Goal: Navigation & Orientation: Understand site structure

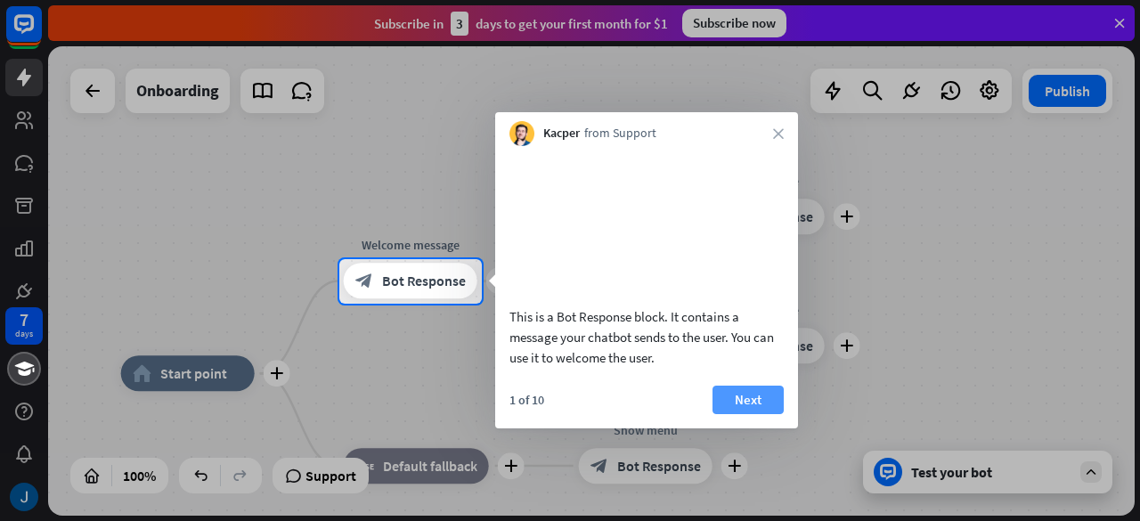
click at [731, 414] on button "Next" at bounding box center [748, 400] width 71 height 29
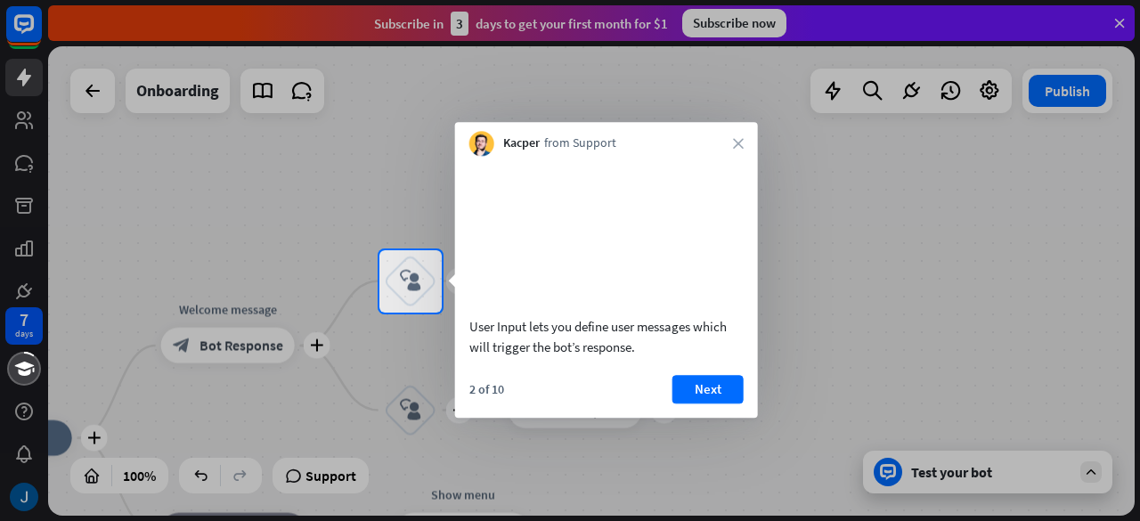
click at [257, 325] on div at bounding box center [570, 417] width 1140 height 209
click at [738, 152] on div "Kacper from Support close" at bounding box center [606, 139] width 303 height 34
click at [738, 142] on icon "close" at bounding box center [738, 143] width 11 height 11
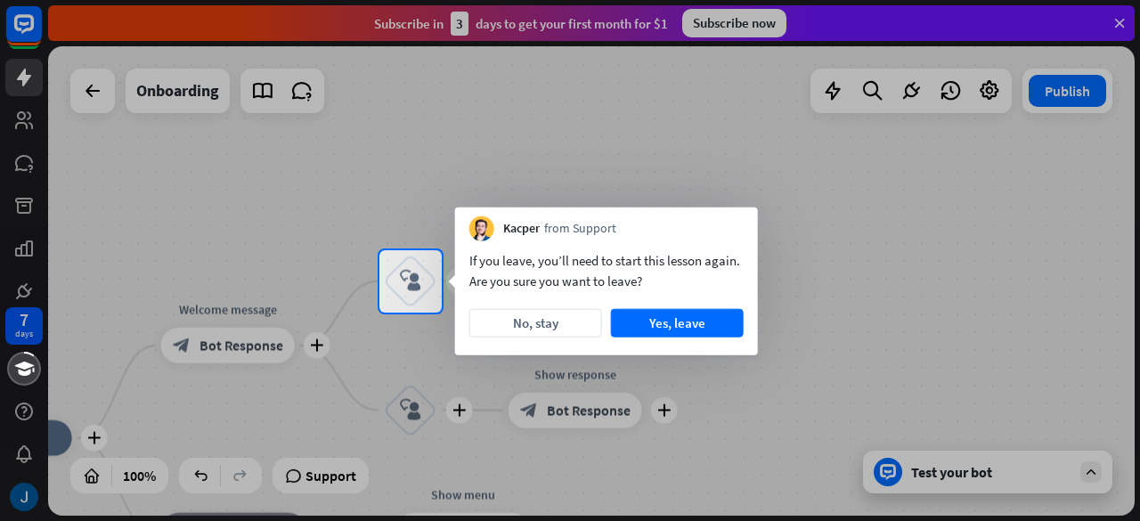
click at [738, 142] on div at bounding box center [570, 125] width 1140 height 250
click at [648, 313] on button "Yes, leave" at bounding box center [677, 323] width 133 height 29
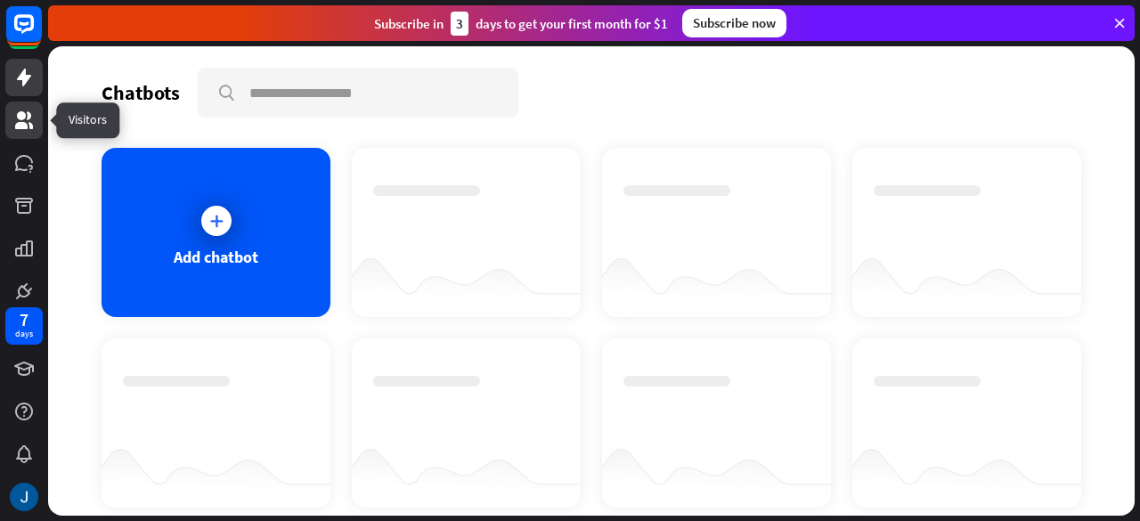
click at [24, 113] on icon at bounding box center [24, 120] width 18 height 18
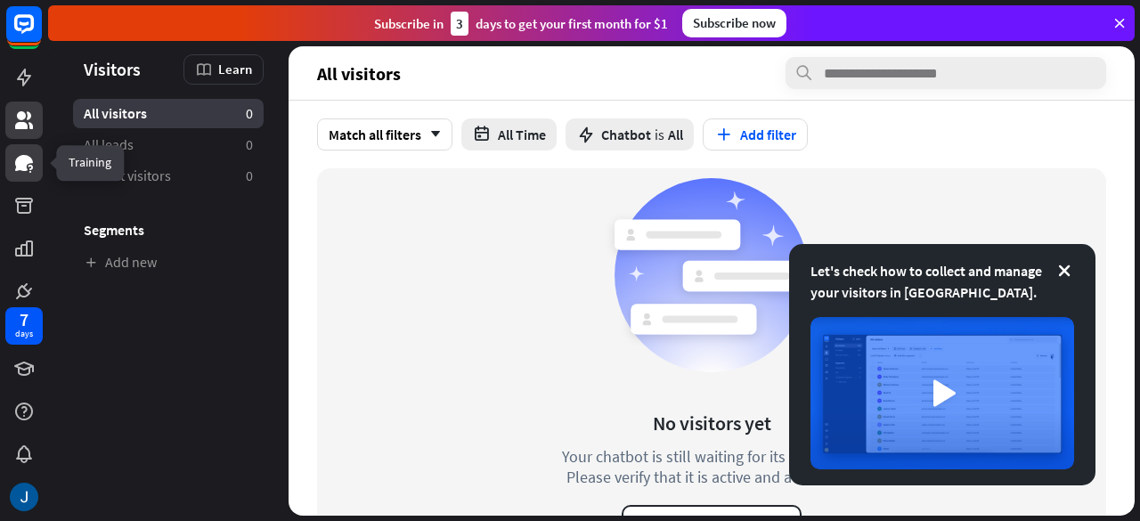
click at [11, 151] on link at bounding box center [23, 162] width 37 height 37
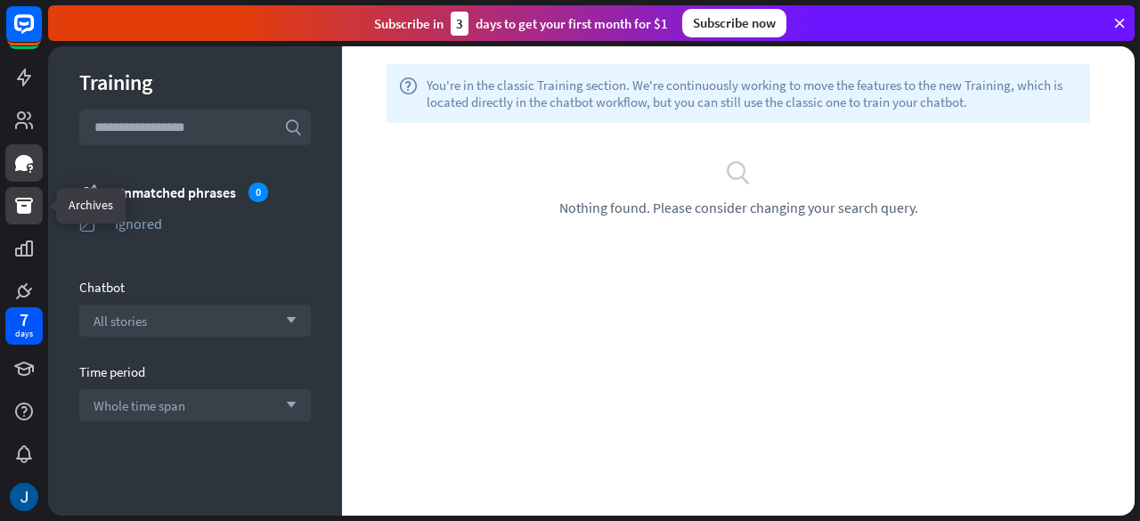
click at [30, 200] on icon at bounding box center [23, 205] width 21 height 21
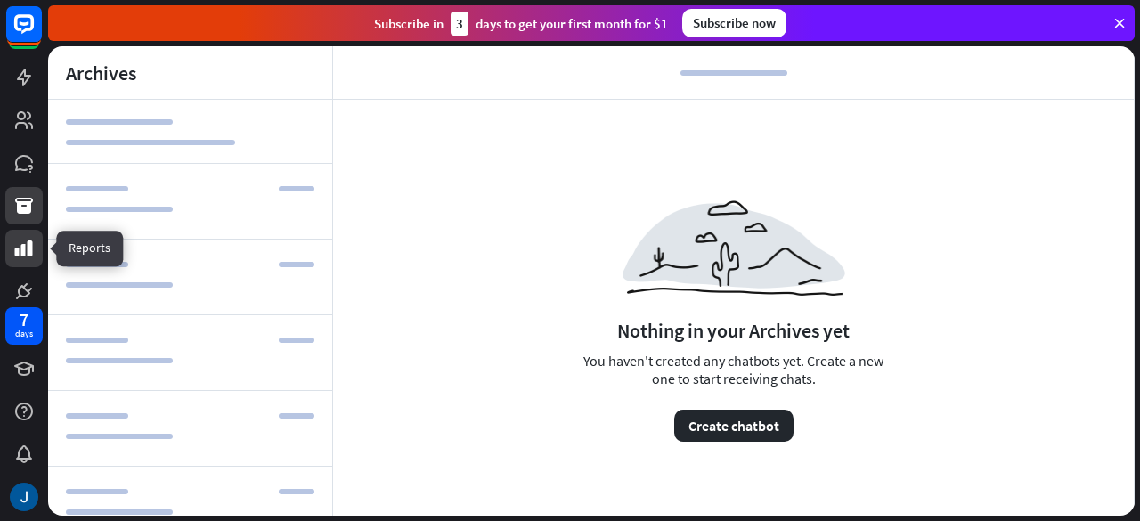
click at [21, 255] on icon at bounding box center [24, 248] width 18 height 16
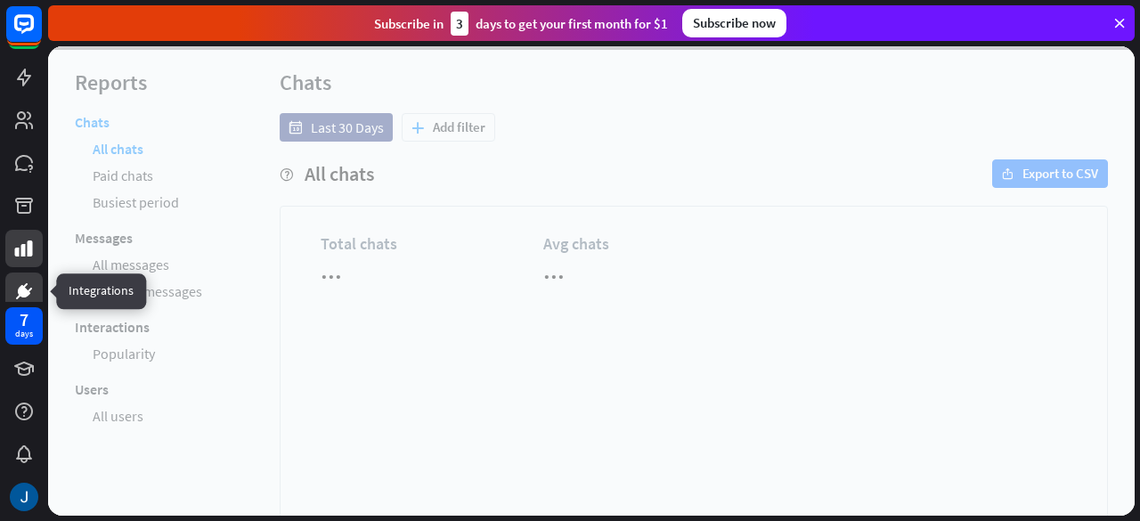
click at [18, 292] on icon at bounding box center [23, 291] width 21 height 21
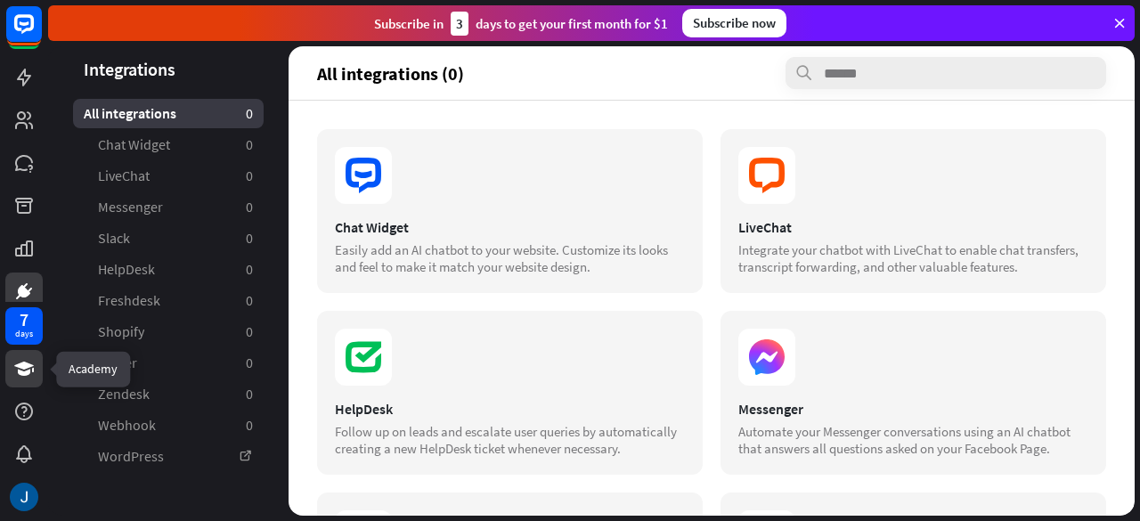
click at [27, 379] on icon at bounding box center [23, 368] width 21 height 21
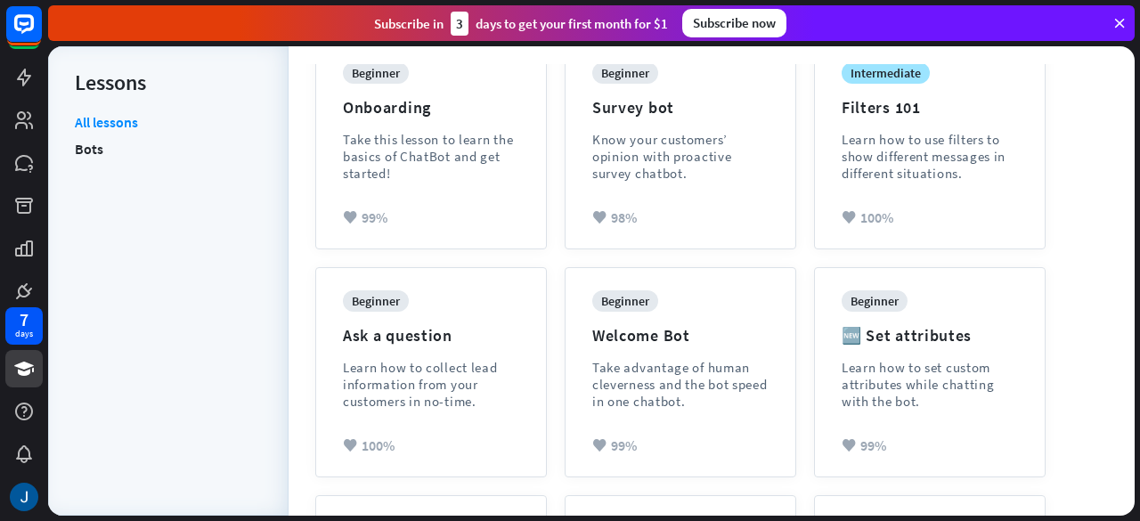
scroll to position [240, 0]
click at [30, 315] on div "7 days" at bounding box center [24, 326] width 18 height 29
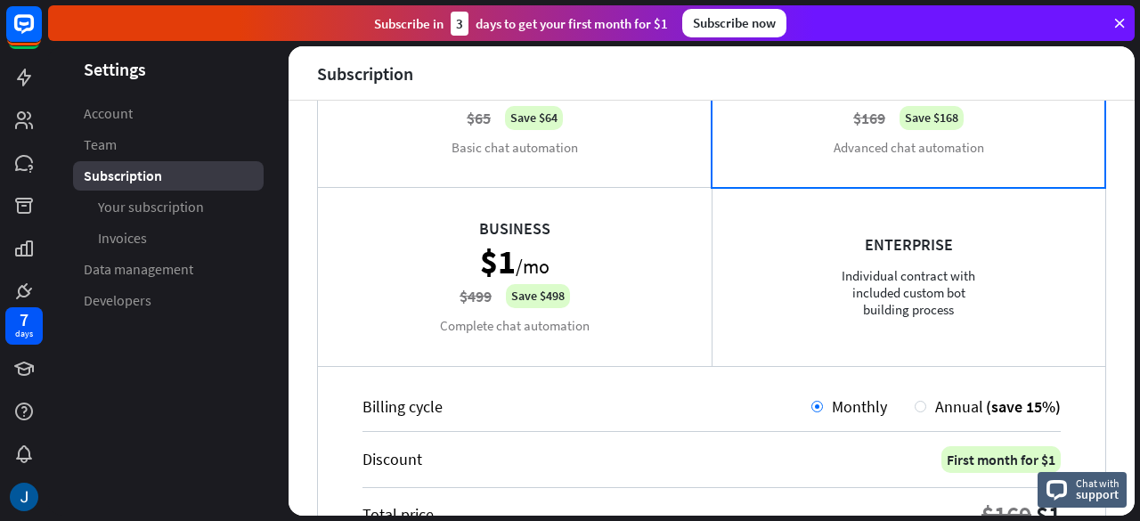
scroll to position [194, 0]
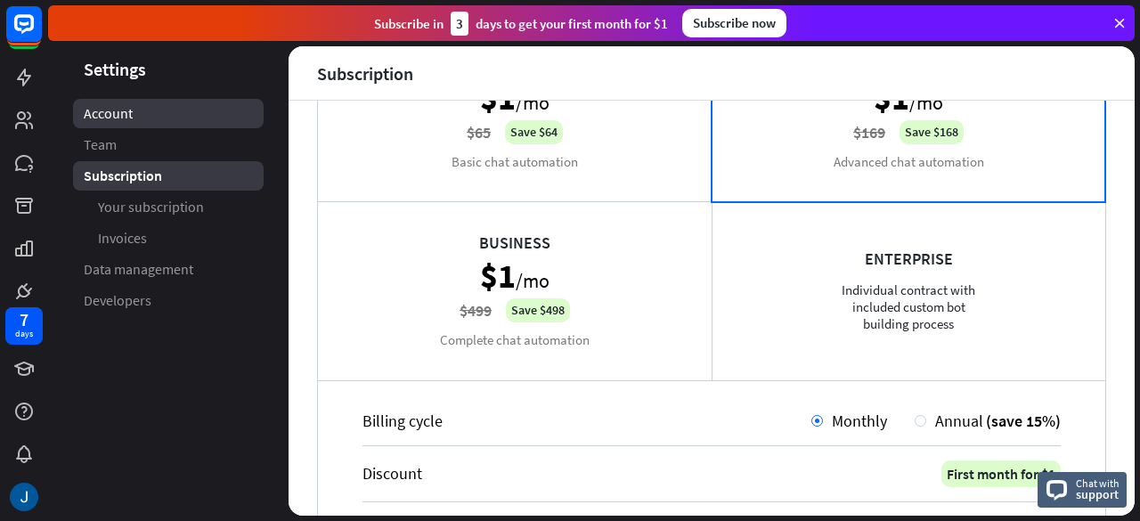
click at [160, 101] on link "Account" at bounding box center [168, 113] width 191 height 29
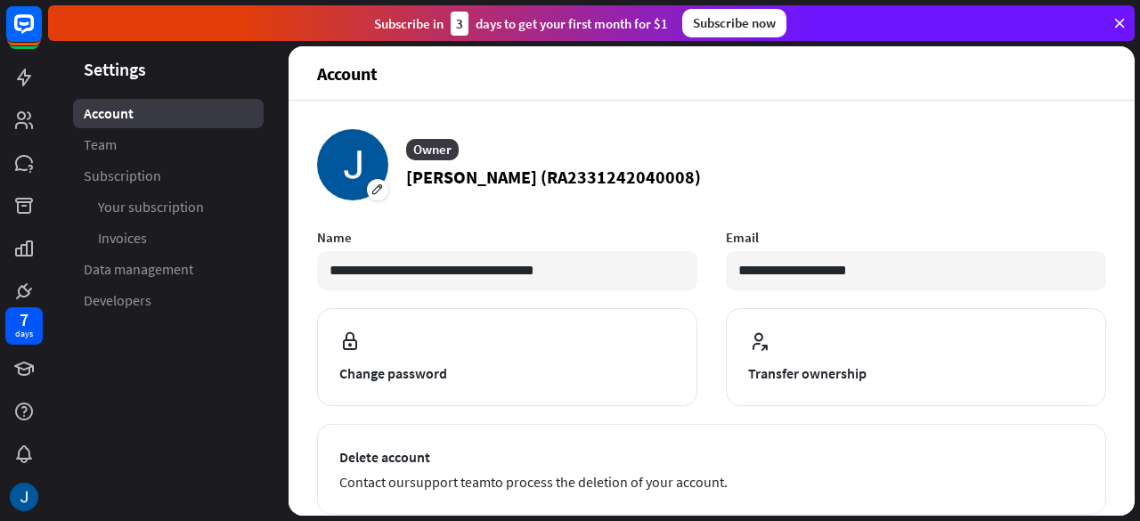
click at [165, 134] on link "Team" at bounding box center [168, 144] width 191 height 29
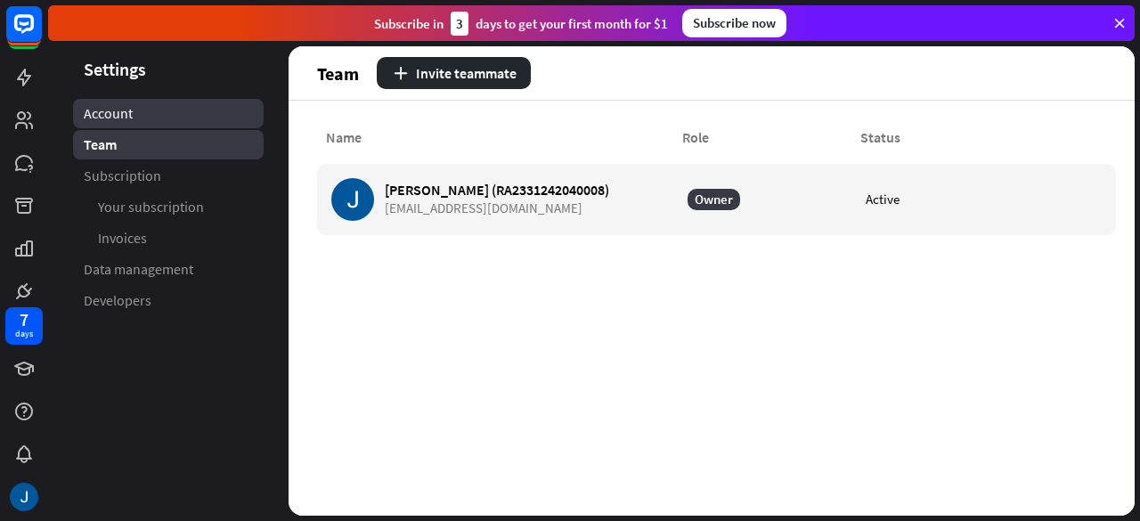
click at [162, 122] on link "Account" at bounding box center [168, 113] width 191 height 29
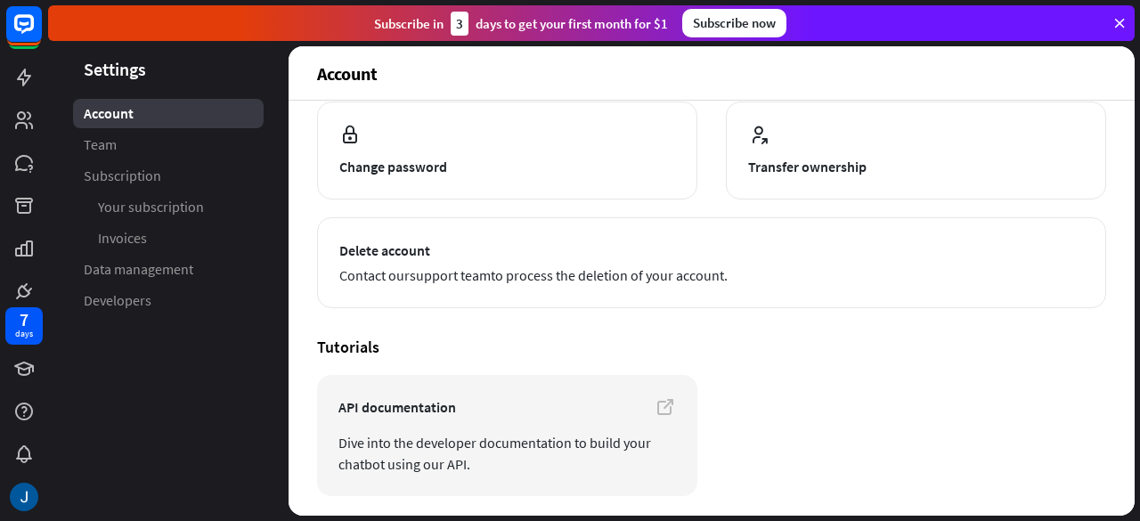
scroll to position [208, 0]
click at [193, 139] on link "Team" at bounding box center [168, 144] width 191 height 29
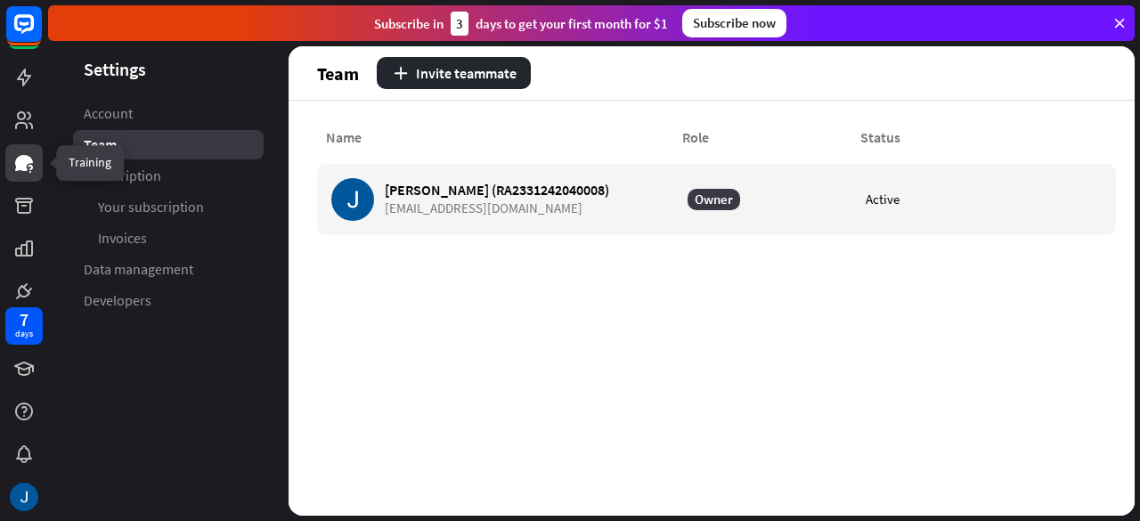
click at [34, 168] on icon at bounding box center [23, 162] width 21 height 21
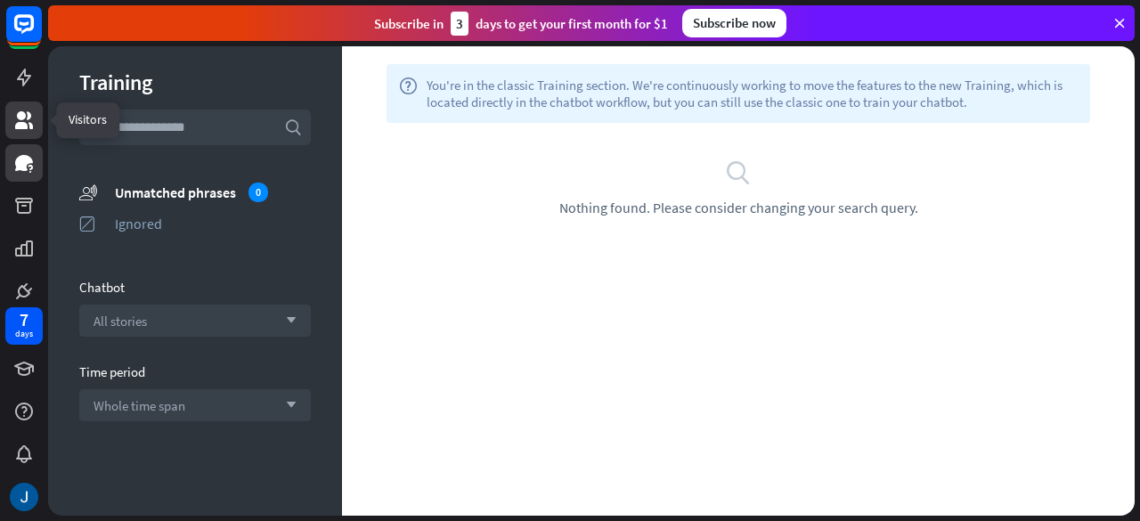
click at [21, 135] on link at bounding box center [23, 120] width 37 height 37
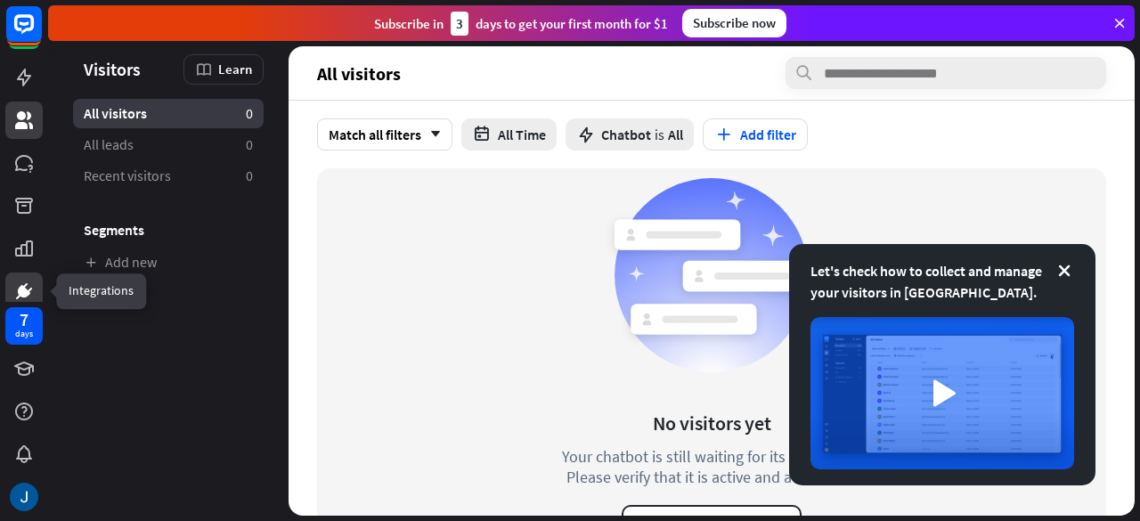
click at [33, 289] on icon at bounding box center [23, 291] width 21 height 21
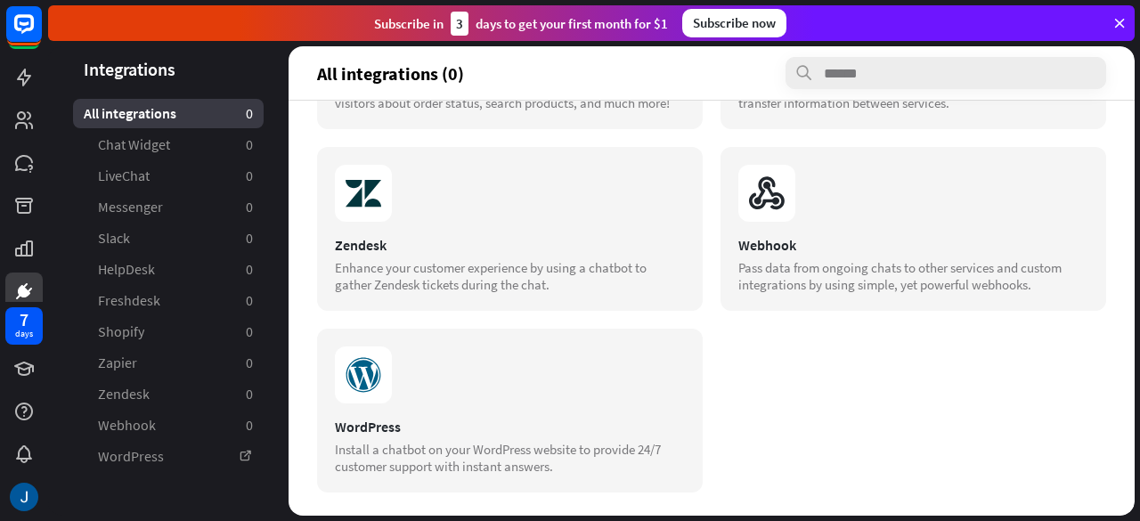
scroll to position [815, 0]
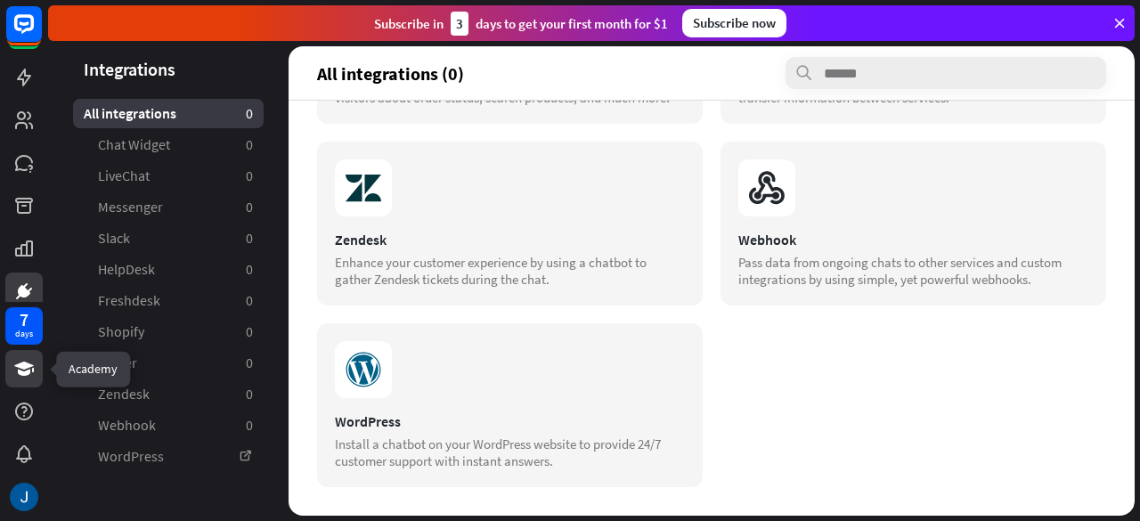
click at [38, 370] on link at bounding box center [23, 368] width 37 height 37
